Goal: Transaction & Acquisition: Purchase product/service

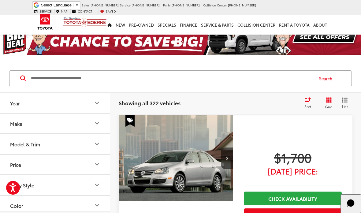
click at [73, 134] on button "Model & Trim" at bounding box center [55, 144] width 110 height 20
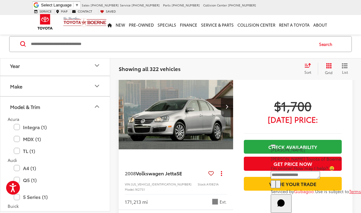
click at [78, 109] on button "Model & Trim" at bounding box center [55, 107] width 110 height 20
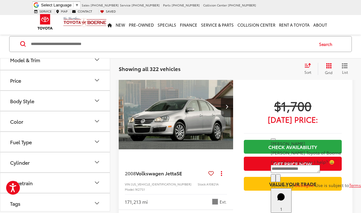
scroll to position [47, 0]
click at [75, 101] on button "Body Style" at bounding box center [55, 101] width 110 height 20
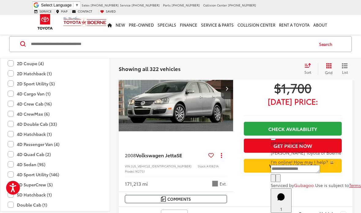
scroll to position [88, 0]
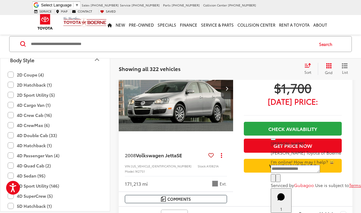
click at [105, 47] on input "Search by Make, Model, or Keyword" at bounding box center [171, 44] width 283 height 15
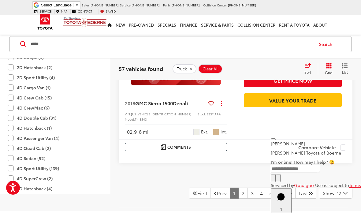
scroll to position [2478, 0]
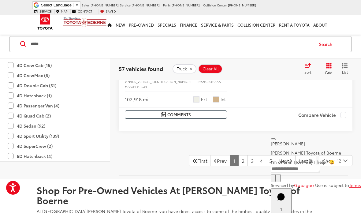
click at [266, 155] on link "5" at bounding box center [270, 160] width 9 height 11
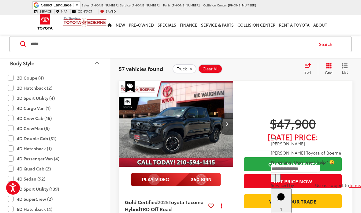
click at [329, 74] on span "Grid" at bounding box center [329, 72] width 8 height 5
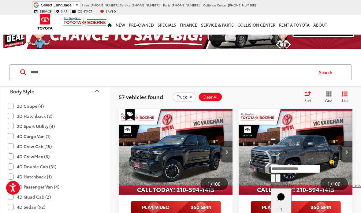
scroll to position [17, 0]
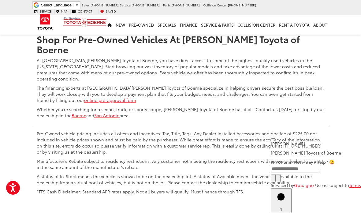
click at [257, 15] on link "4" at bounding box center [261, 9] width 9 height 11
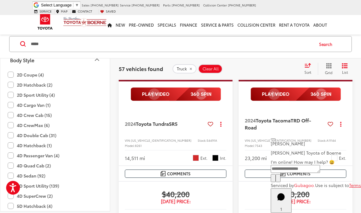
scroll to position [780, 0]
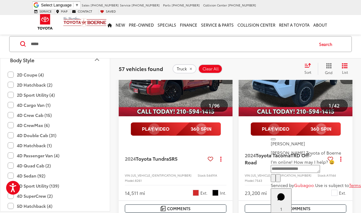
click at [61, 37] on input "*****" at bounding box center [171, 44] width 283 height 15
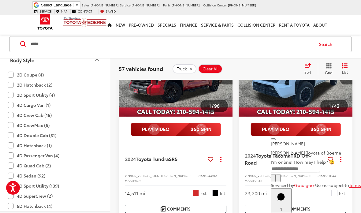
click at [76, 42] on input "*****" at bounding box center [171, 44] width 283 height 15
type input "*"
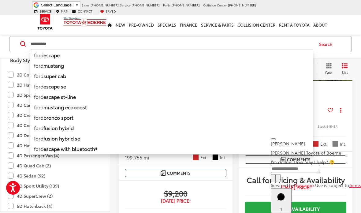
scroll to position [130, 0]
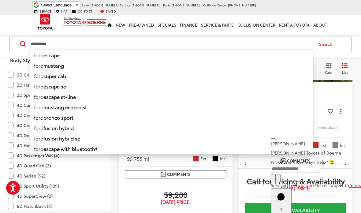
click at [275, 138] on button "Close" at bounding box center [273, 139] width 5 height 2
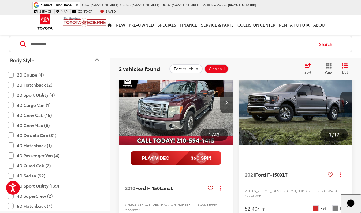
scroll to position [62, 0]
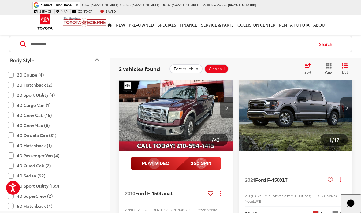
click at [344, 112] on button "Next image" at bounding box center [346, 107] width 12 height 21
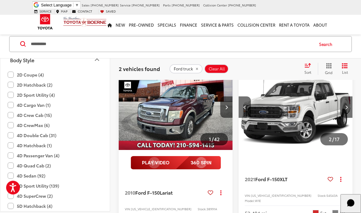
scroll to position [60, 0]
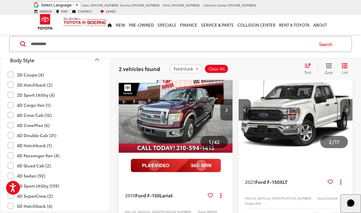
click at [345, 104] on button "Next image" at bounding box center [346, 109] width 12 height 21
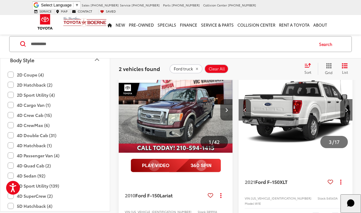
scroll to position [0, 229]
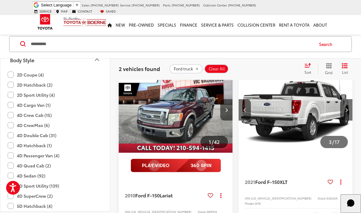
click at [346, 117] on button "Next image" at bounding box center [346, 109] width 12 height 21
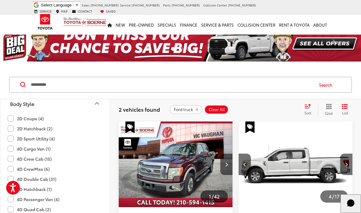
scroll to position [6, 0]
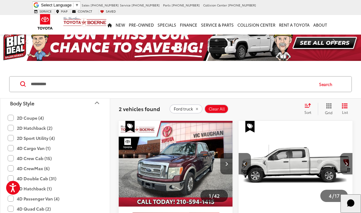
click at [239, 73] on div "**********" at bounding box center [180, 84] width 361 height 28
click at [239, 87] on input "**********" at bounding box center [171, 84] width 283 height 15
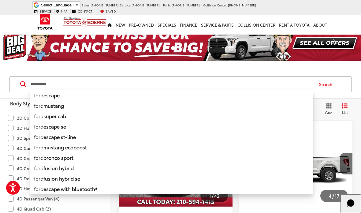
scroll to position [6, 0]
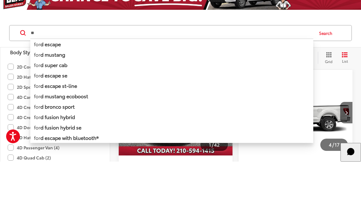
type input "*"
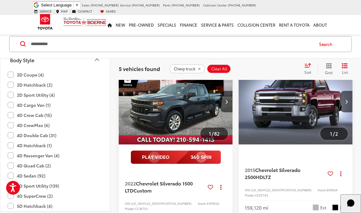
scroll to position [77, 0]
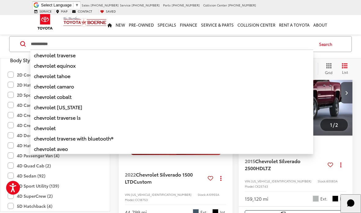
click at [265, 42] on input "**********" at bounding box center [171, 44] width 283 height 15
type input "*"
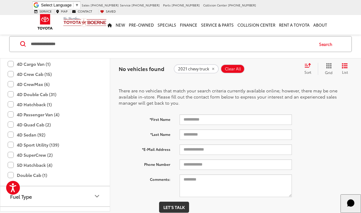
scroll to position [38, 0]
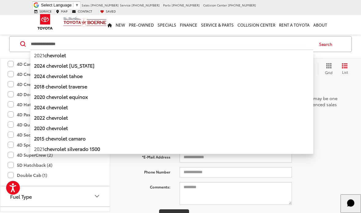
click at [80, 50] on li "2021 chevrolet" at bounding box center [171, 55] width 283 height 11
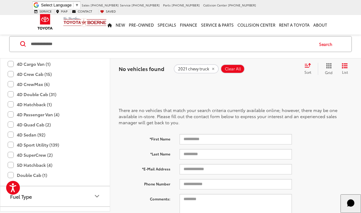
scroll to position [10, 0]
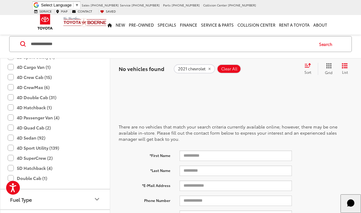
click at [68, 43] on input "**********" at bounding box center [171, 44] width 283 height 15
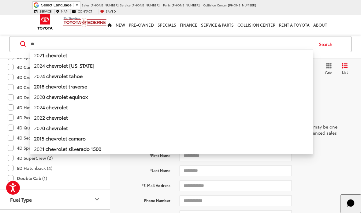
type input "*"
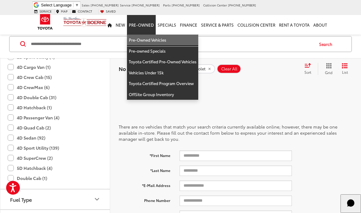
click at [161, 35] on link "Pre-Owned Vehicles" at bounding box center [162, 40] width 71 height 11
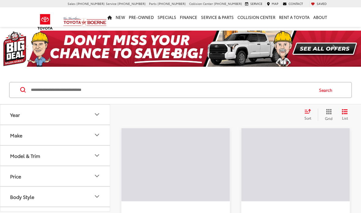
click at [203, 95] on input "Search by Make, Model, or Keyword" at bounding box center [171, 90] width 283 height 15
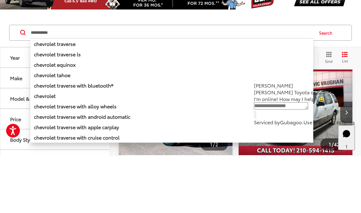
type input "**********"
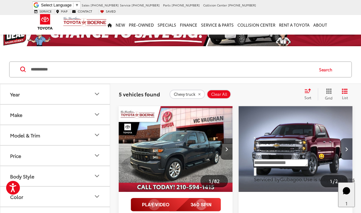
scroll to position [26, 0]
